Goal: Find specific page/section: Find specific page/section

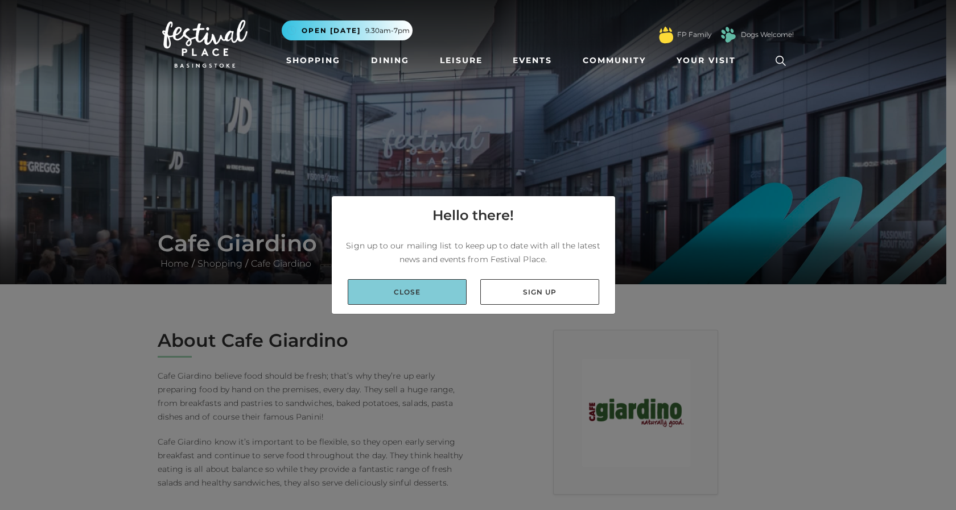
click at [426, 287] on link "Close" at bounding box center [407, 292] width 119 height 26
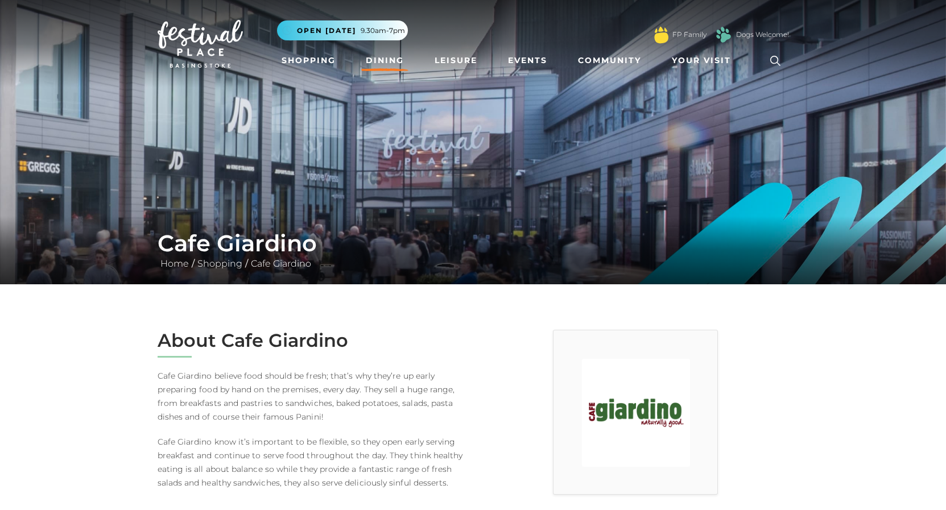
click at [374, 61] on link "Dining" at bounding box center [384, 60] width 47 height 21
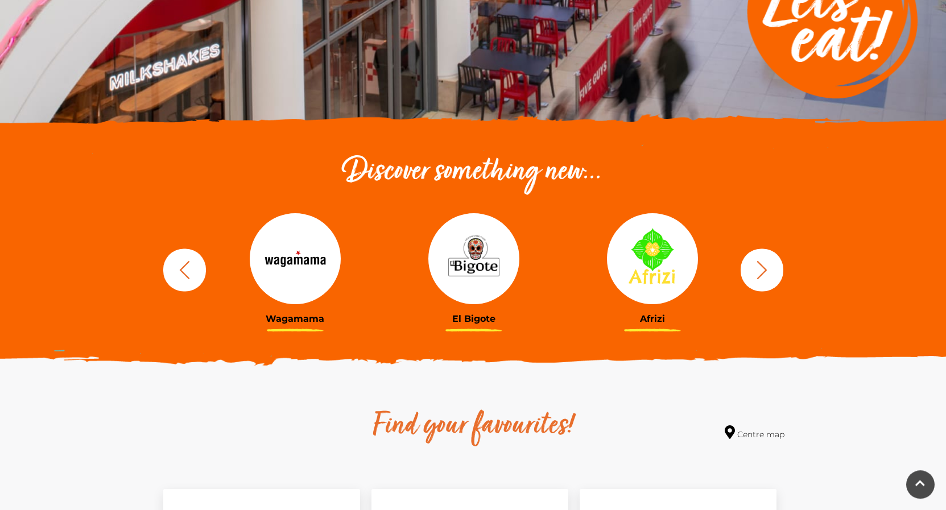
scroll to position [290, 0]
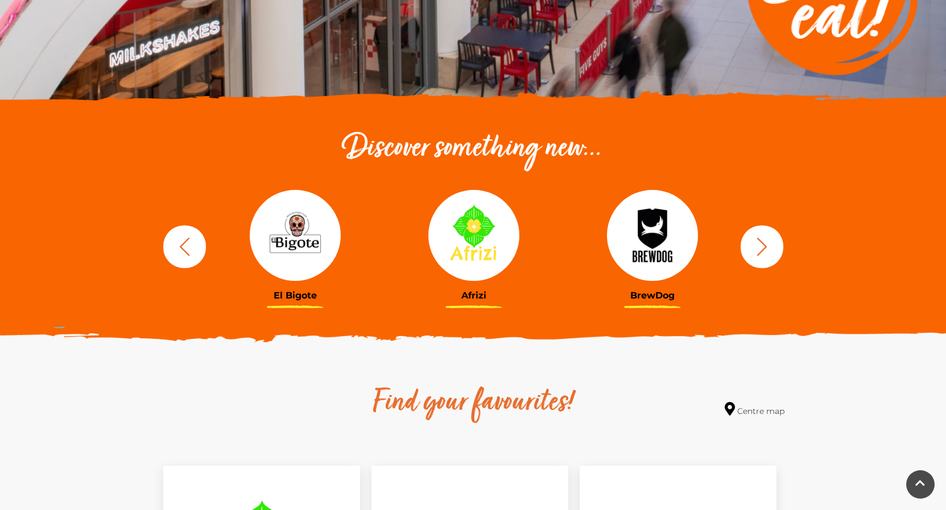
click at [766, 247] on icon "button" at bounding box center [762, 246] width 10 height 18
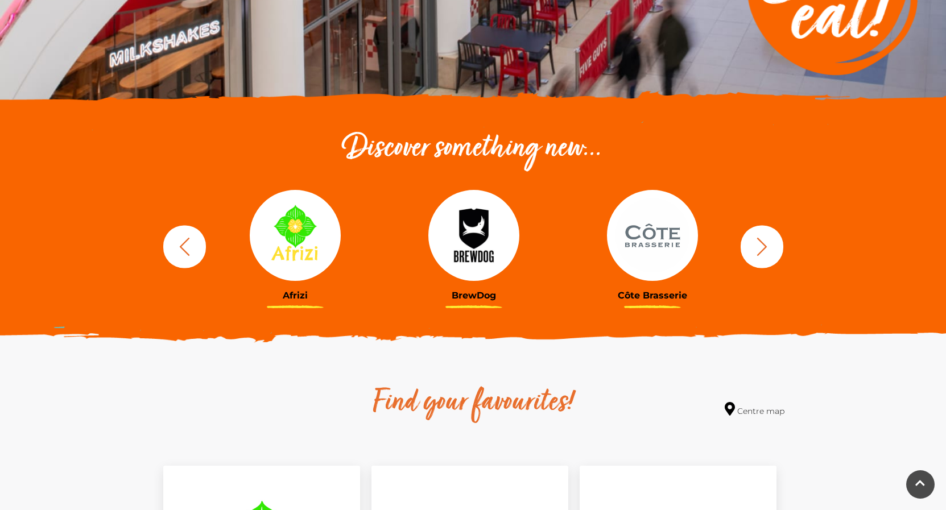
click at [766, 247] on icon "button" at bounding box center [762, 246] width 10 height 18
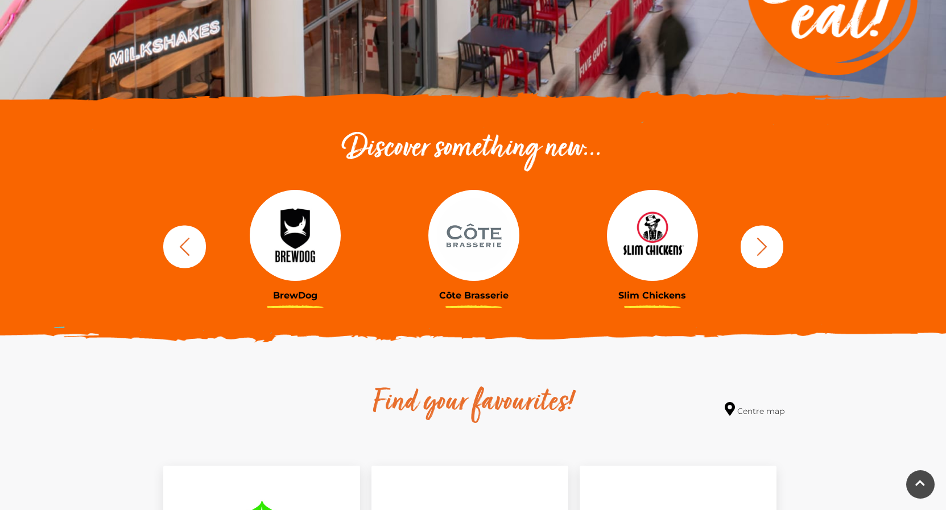
click at [472, 252] on img at bounding box center [473, 235] width 91 height 91
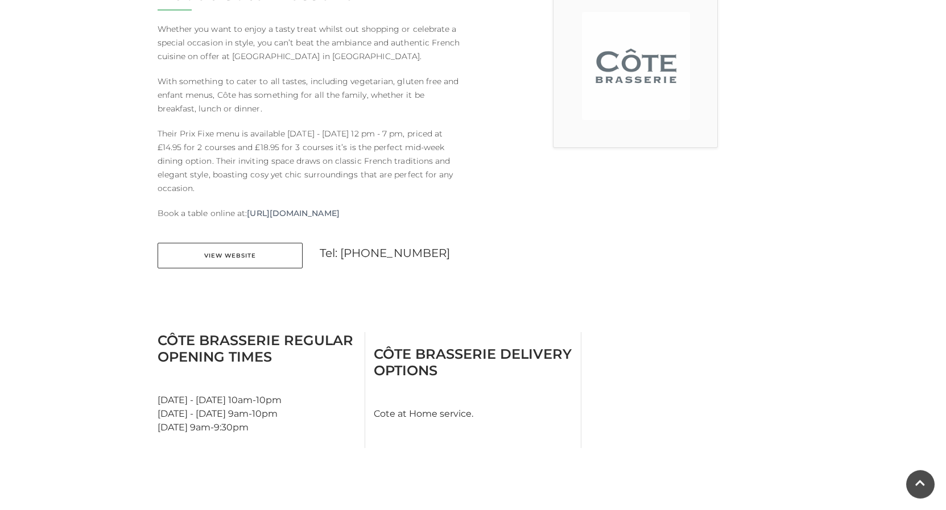
scroll to position [348, 0]
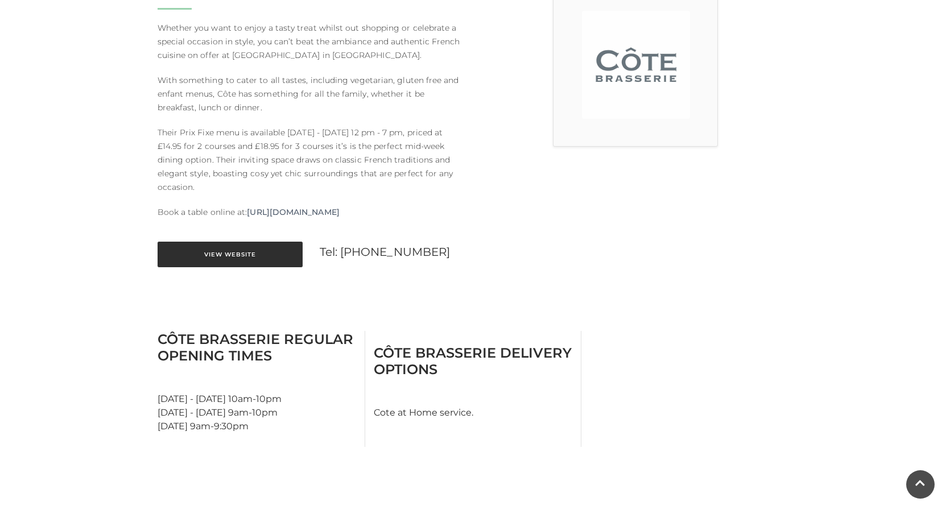
click at [241, 256] on link "View Website" at bounding box center [230, 255] width 145 height 26
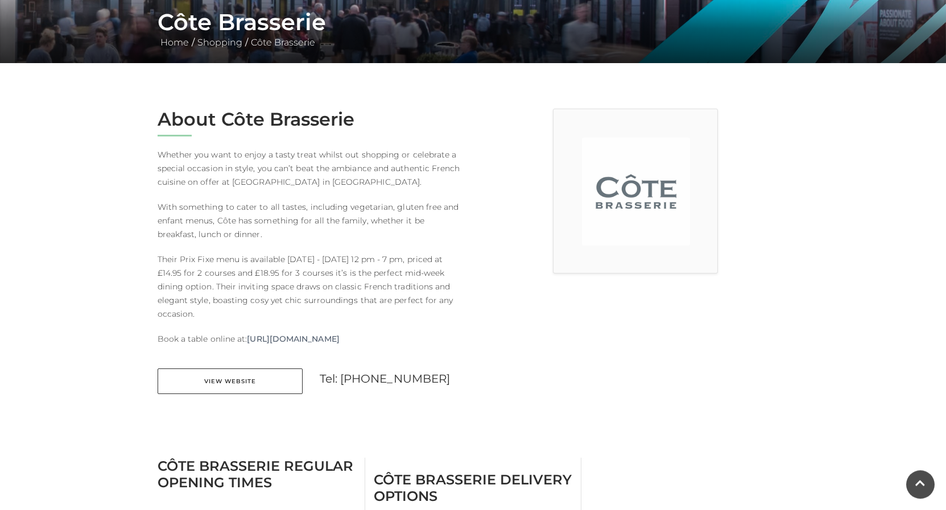
scroll to position [232, 0]
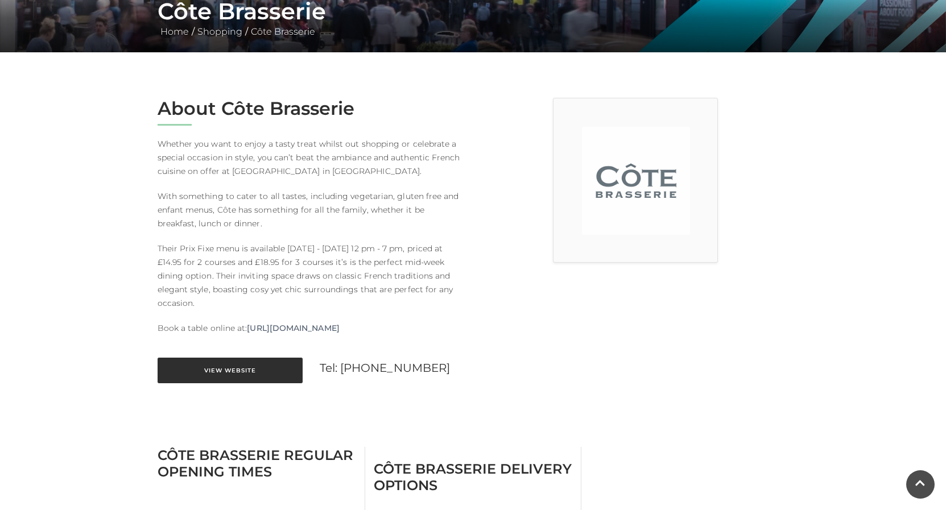
click at [219, 369] on link "View Website" at bounding box center [230, 371] width 145 height 26
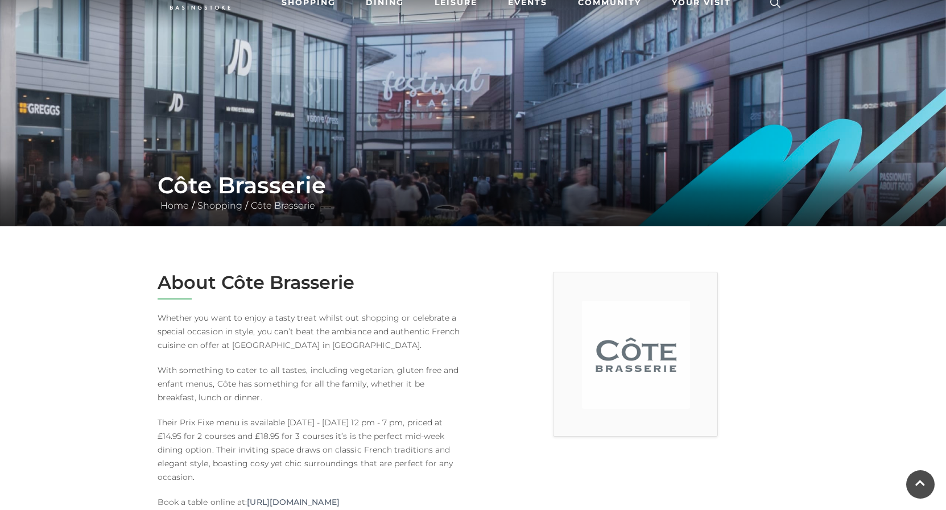
scroll to position [0, 0]
